Goal: Task Accomplishment & Management: Manage account settings

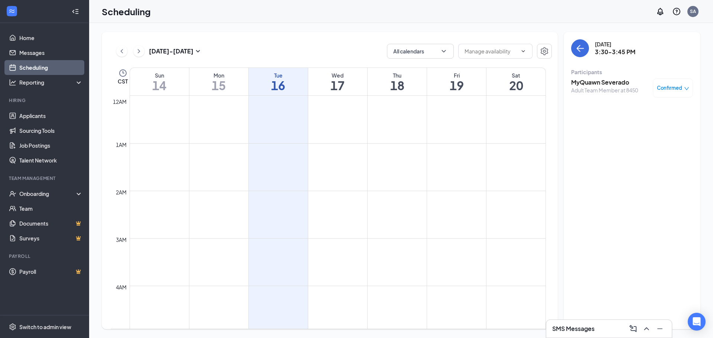
scroll to position [700, 0]
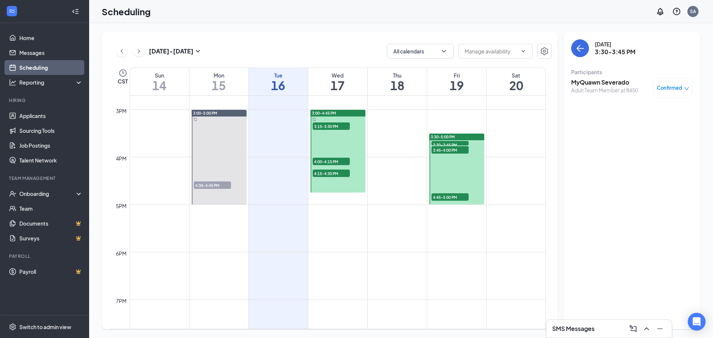
click at [578, 330] on h3 "SMS Messages" at bounding box center [573, 329] width 42 height 8
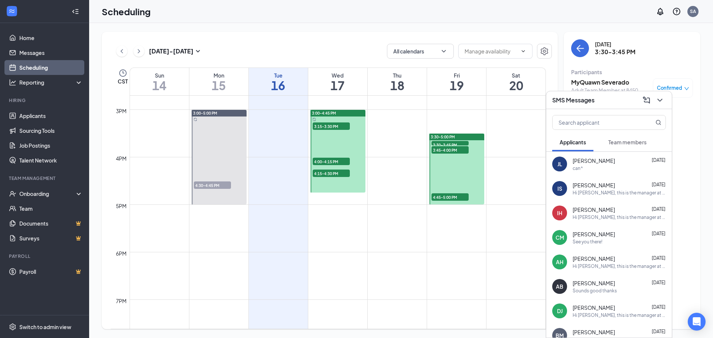
click at [588, 168] on div "can^" at bounding box center [619, 168] width 93 height 6
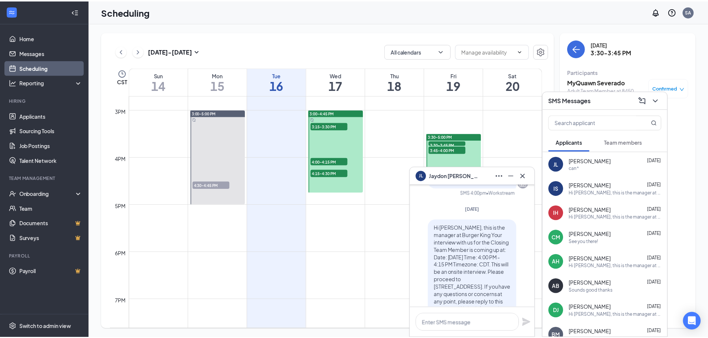
scroll to position [-111, 0]
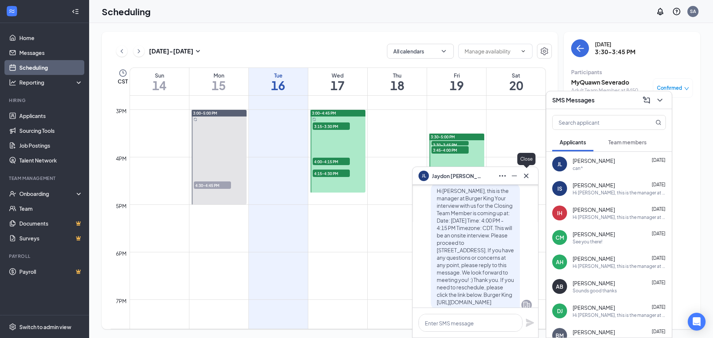
click at [529, 181] on button at bounding box center [526, 176] width 12 height 12
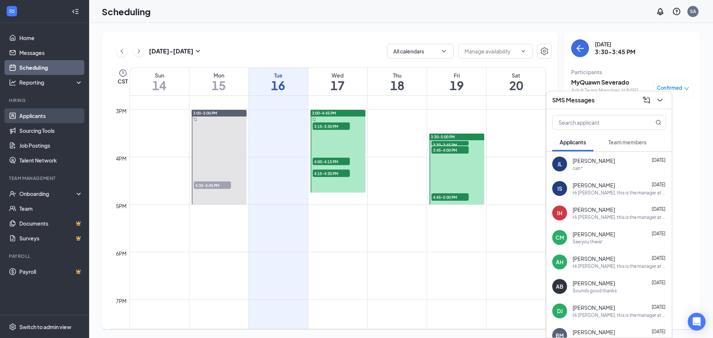
click at [43, 114] on link "Applicants" at bounding box center [51, 115] width 64 height 15
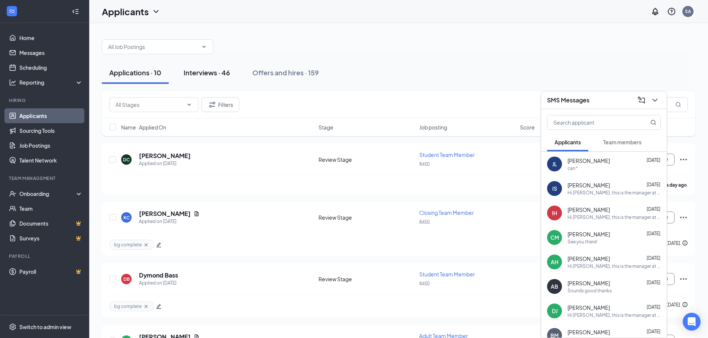
click at [204, 72] on div "Interviews · 46" at bounding box center [207, 72] width 46 height 9
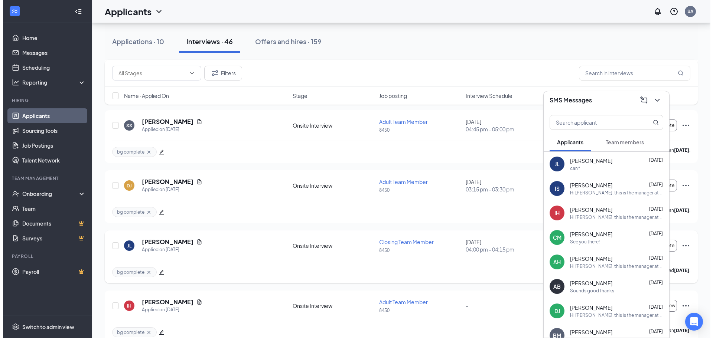
scroll to position [260, 0]
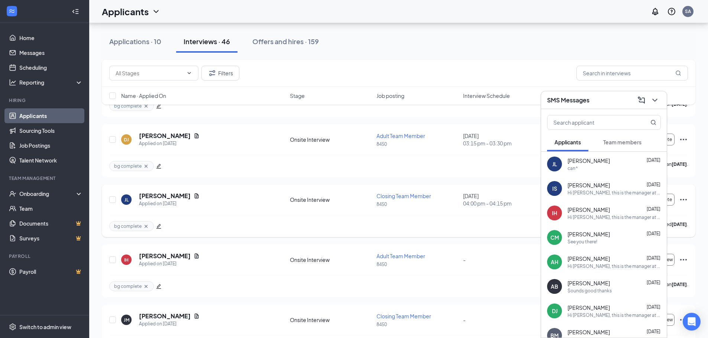
click at [199, 195] on icon "Document" at bounding box center [197, 196] width 4 height 5
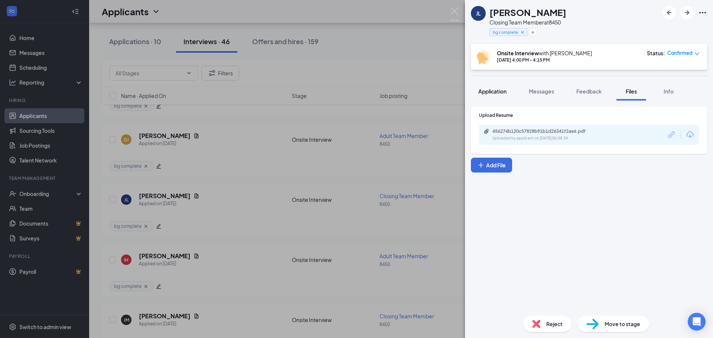
click at [501, 96] on button "Application" at bounding box center [492, 91] width 43 height 19
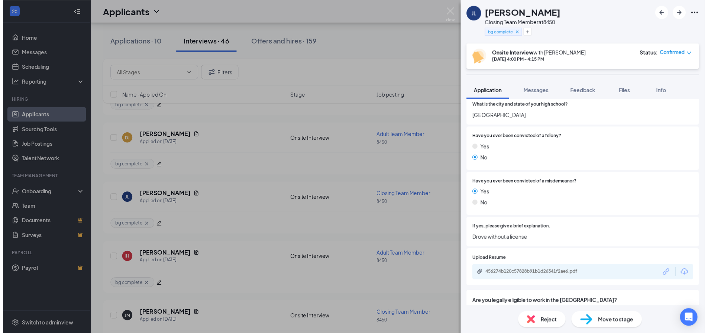
scroll to position [557, 0]
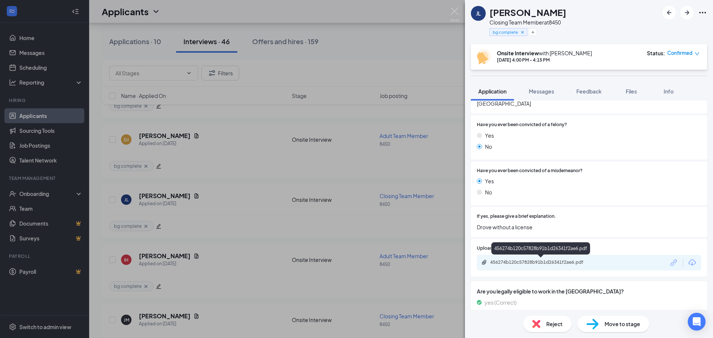
click at [537, 265] on div "456274b120c57828b91b1d26341f2ae6.pdf" at bounding box center [542, 263] width 104 height 6
click at [445, 175] on div "[PERSON_NAME] [PERSON_NAME] Closing Team Member at 8450 bg complete Onsite Inte…" at bounding box center [356, 169] width 713 height 338
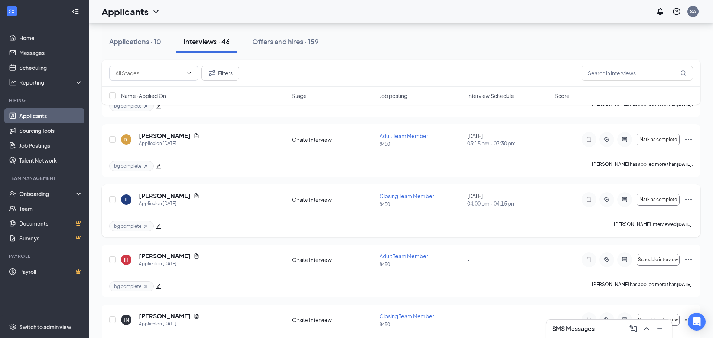
click at [272, 212] on div "[PERSON_NAME] [PERSON_NAME] Applied on [DATE] Onsite Interview Closing Team Mem…" at bounding box center [401, 203] width 584 height 23
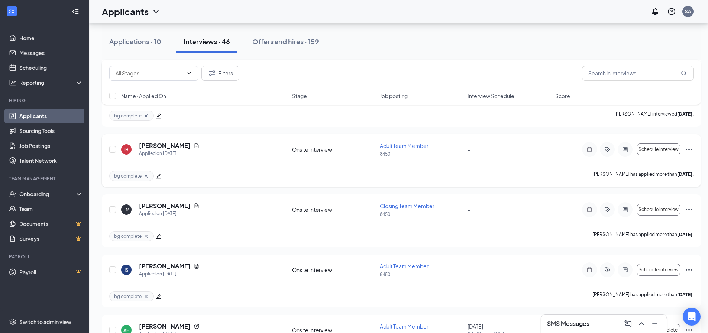
scroll to position [372, 0]
click at [51, 47] on link "Messages" at bounding box center [51, 52] width 64 height 15
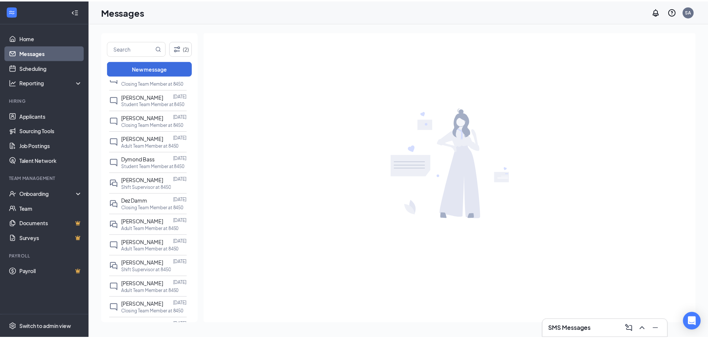
scroll to position [560, 0]
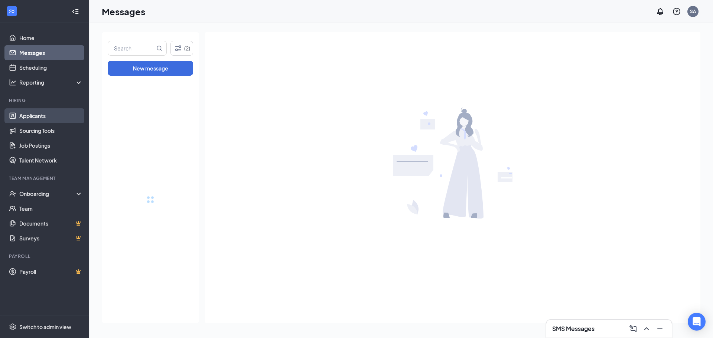
click at [27, 118] on link "Applicants" at bounding box center [51, 115] width 64 height 15
